Goal: Check status

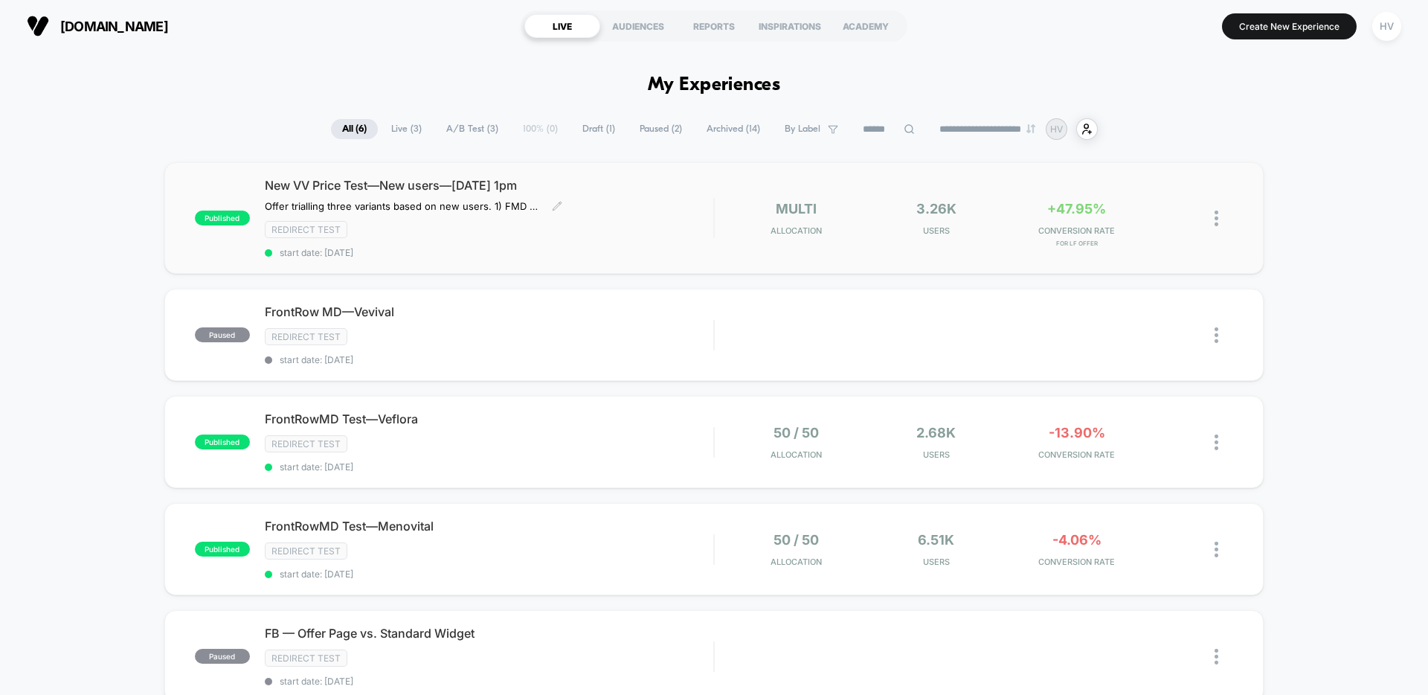
click at [651, 236] on div "Redirect Test" at bounding box center [489, 229] width 449 height 17
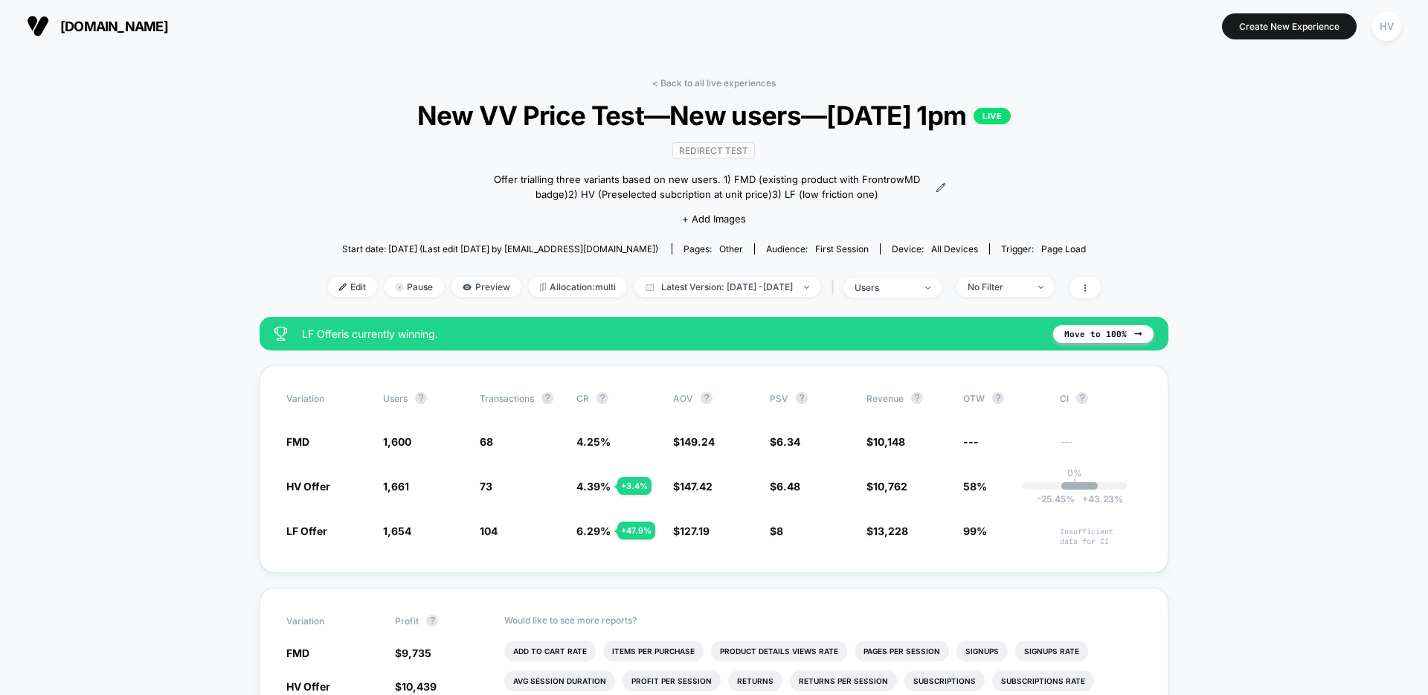
click at [45, 33] on img at bounding box center [38, 26] width 22 height 22
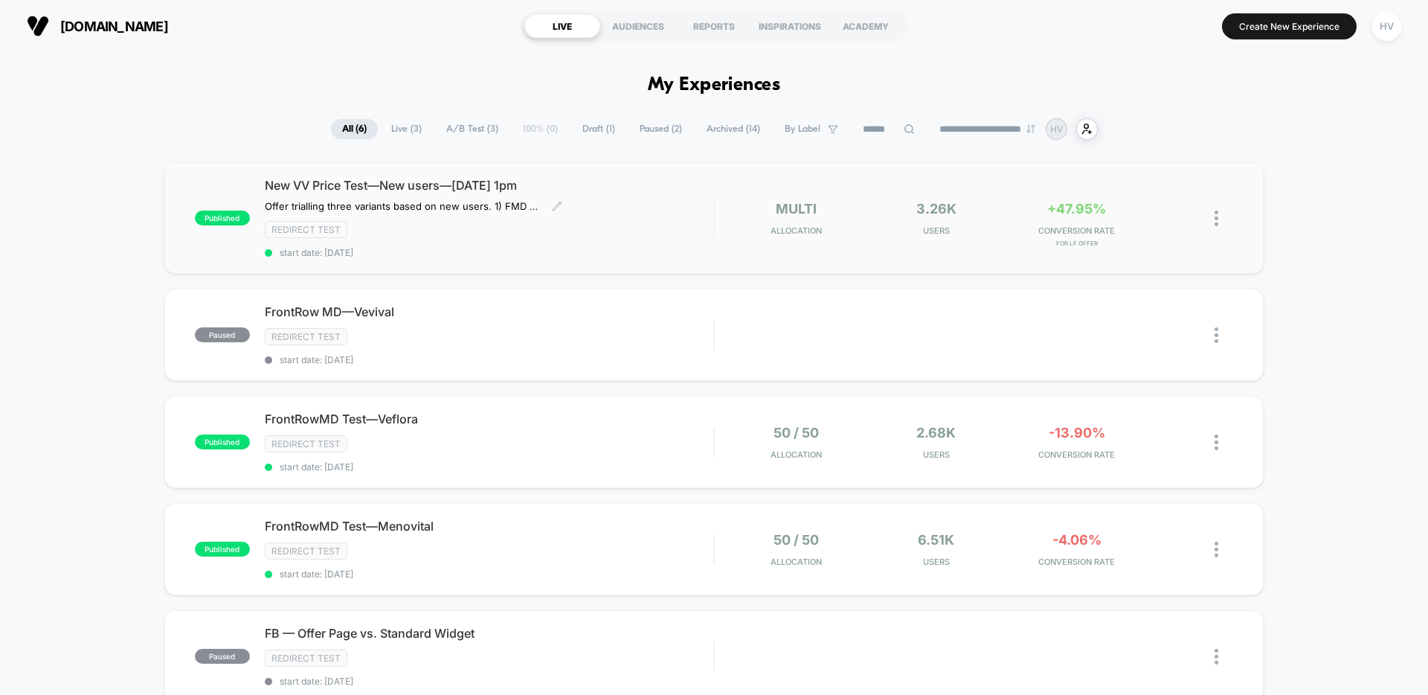
click at [308, 182] on span "New VV Price Test—New users—[DATE] 1pm" at bounding box center [489, 185] width 449 height 15
